Goal: Task Accomplishment & Management: Use online tool/utility

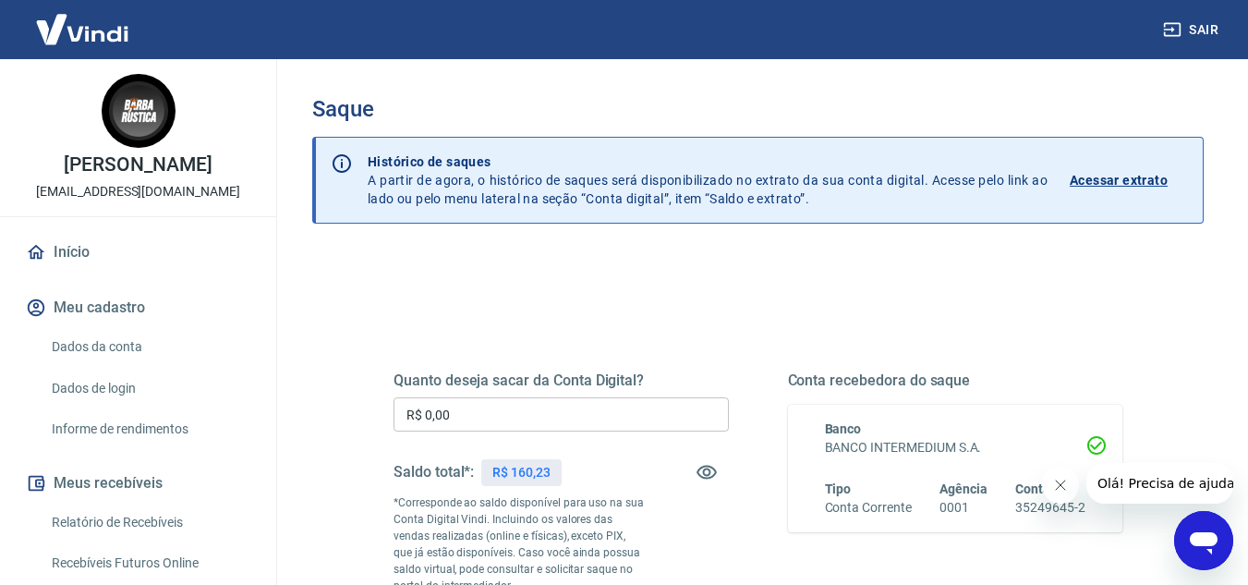
click at [538, 420] on input "R$ 0,00" at bounding box center [560, 414] width 335 height 34
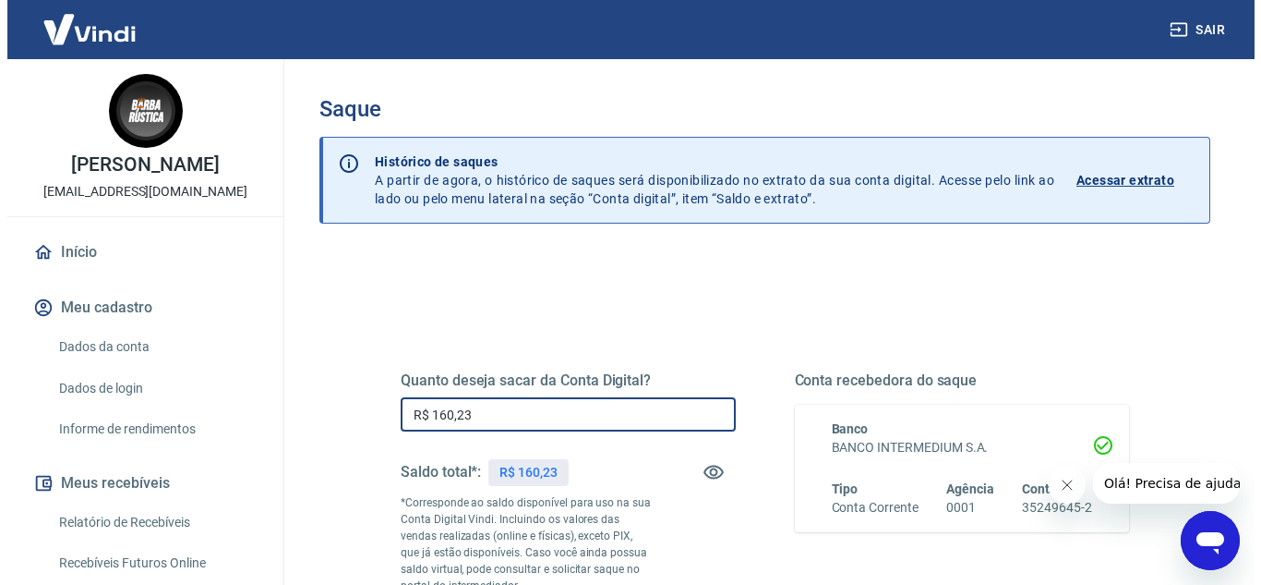
scroll to position [369, 0]
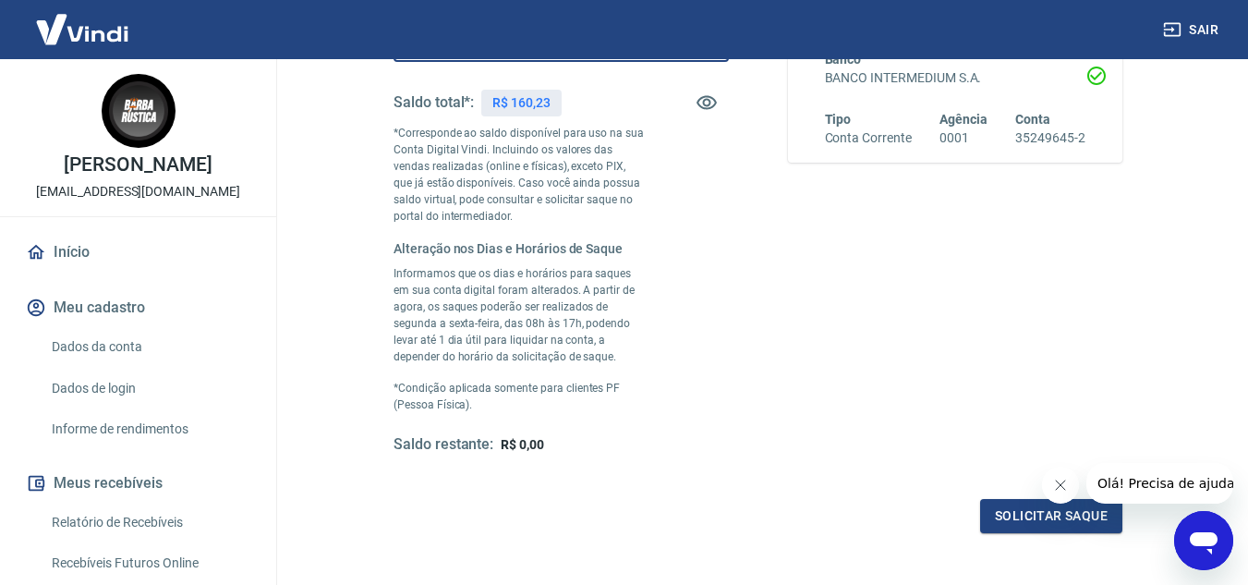
type input "R$ 160,23"
drag, startPoint x: 1060, startPoint y: 489, endPoint x: 1050, endPoint y: 494, distance: 11.2
click at [1060, 489] on icon "Fechar mensagem da empresa" at bounding box center [1059, 484] width 15 height 15
click at [1035, 507] on button "Solicitar saque" at bounding box center [1051, 516] width 142 height 34
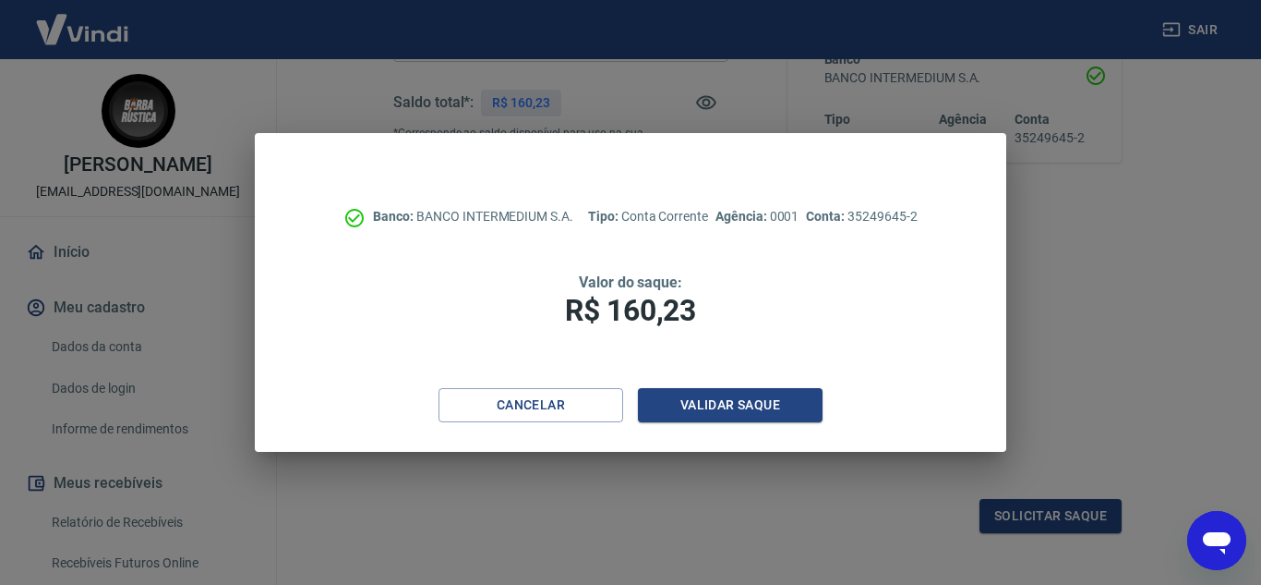
click at [755, 423] on div "Cancelar Validar saque" at bounding box center [630, 420] width 751 height 64
click at [753, 420] on button "Validar saque" at bounding box center [730, 405] width 185 height 34
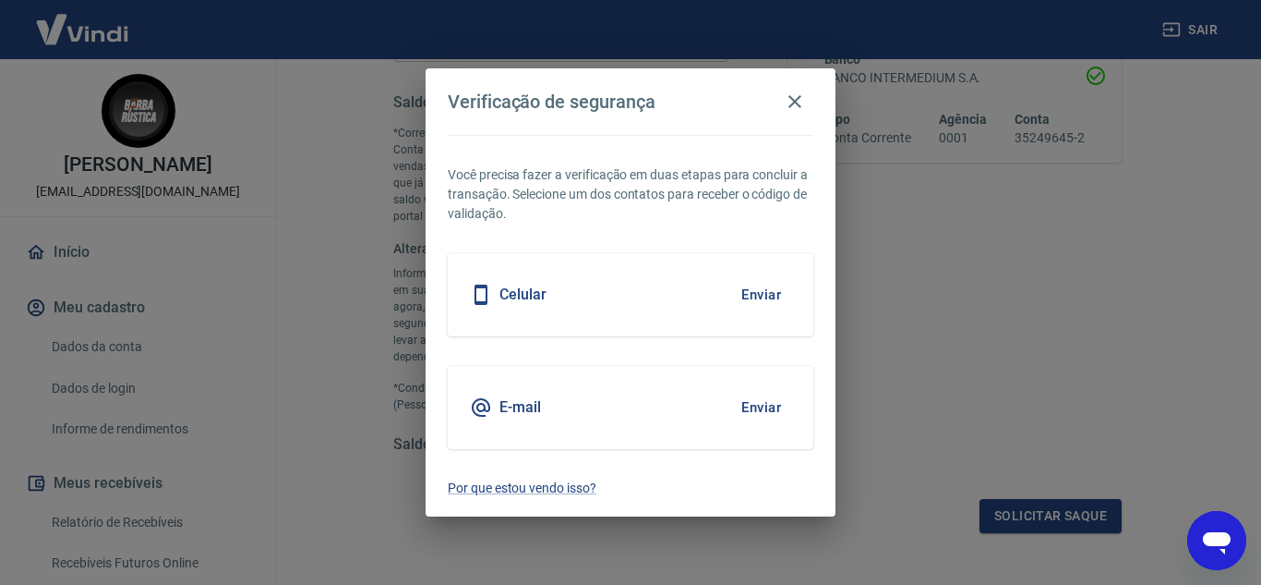
click at [753, 419] on button "Enviar" at bounding box center [761, 407] width 60 height 39
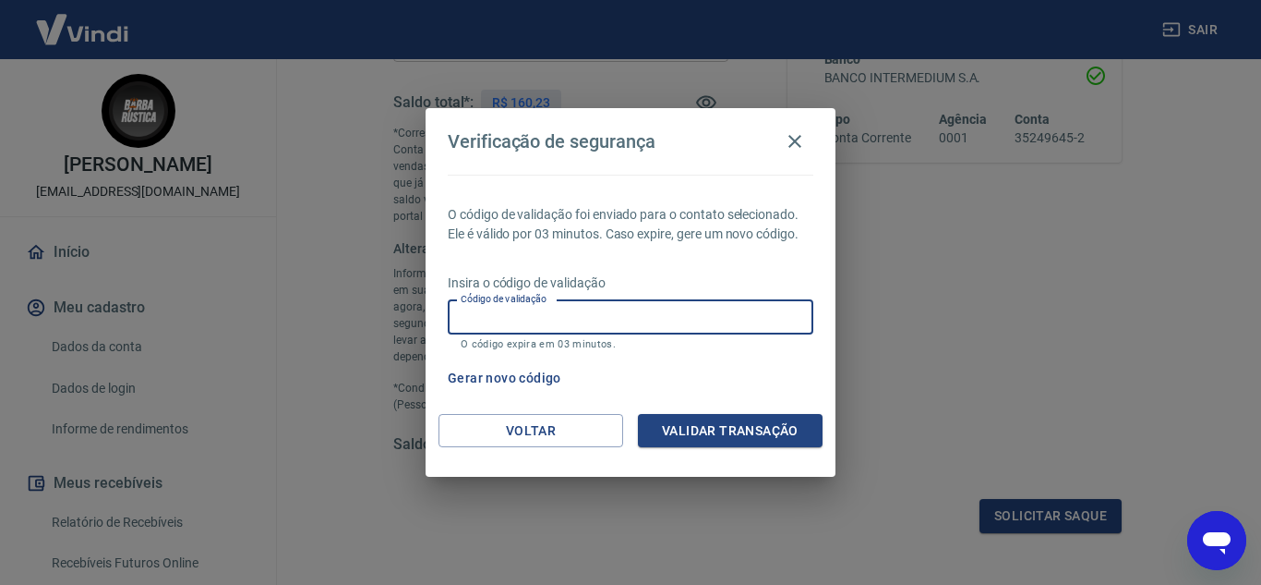
click at [731, 324] on input "Código de validação" at bounding box center [631, 317] width 366 height 34
type input "162911"
click at [765, 430] on button "Validar transação" at bounding box center [730, 431] width 185 height 34
